Goal: Information Seeking & Learning: Learn about a topic

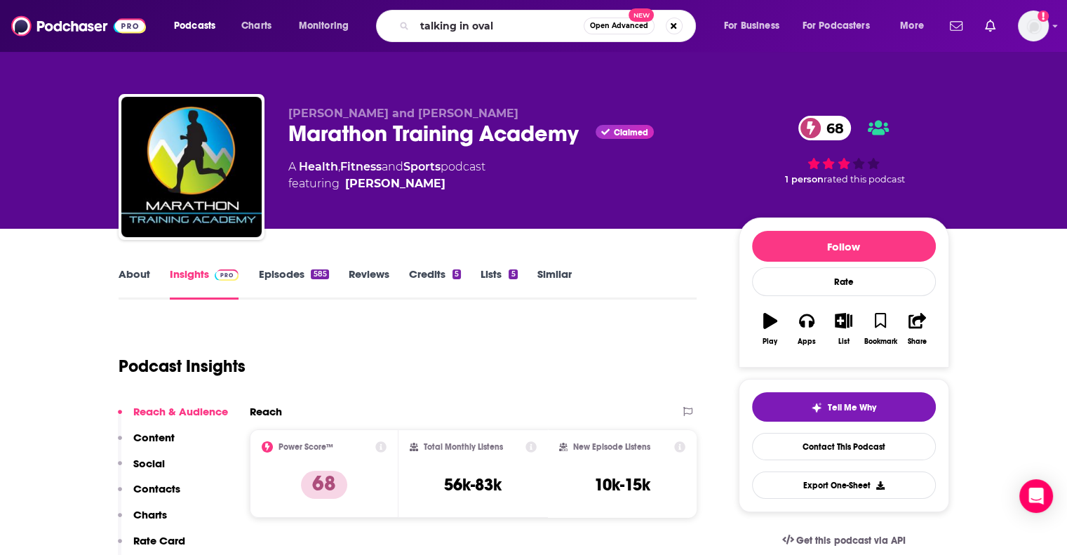
type input "talking in ovals"
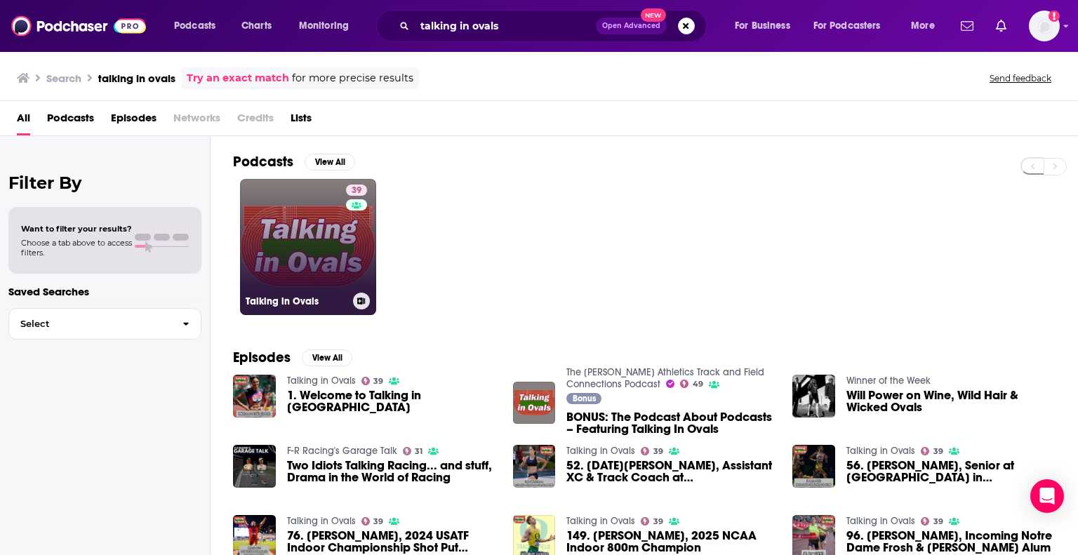
click at [334, 268] on link "39 Talking in Ovals" at bounding box center [308, 247] width 136 height 136
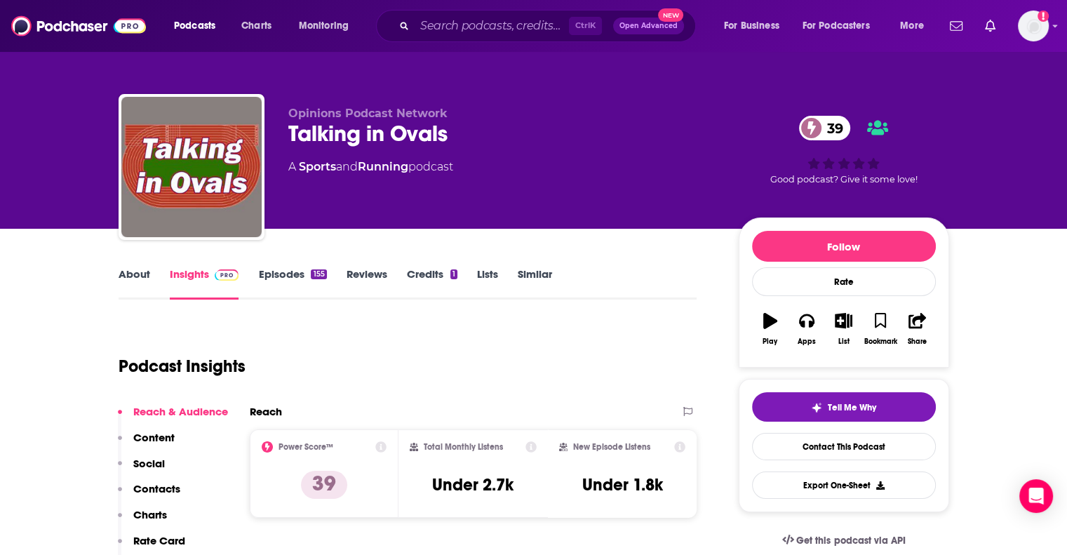
click at [121, 292] on link "About" at bounding box center [135, 283] width 32 height 32
